Goal: Information Seeking & Learning: Learn about a topic

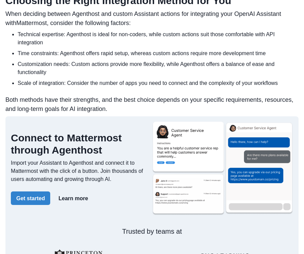
scroll to position [945, 0]
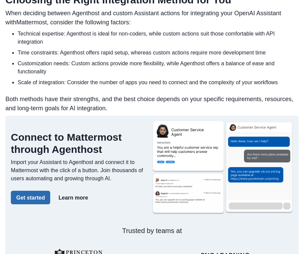
click at [38, 205] on button "Get started" at bounding box center [30, 198] width 39 height 14
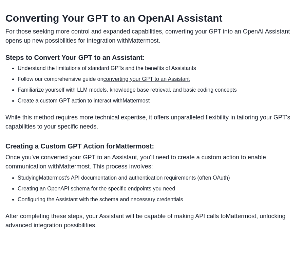
scroll to position [684, 0]
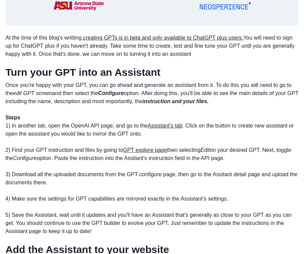
scroll to position [447, 0]
